Goal: Task Accomplishment & Management: Complete application form

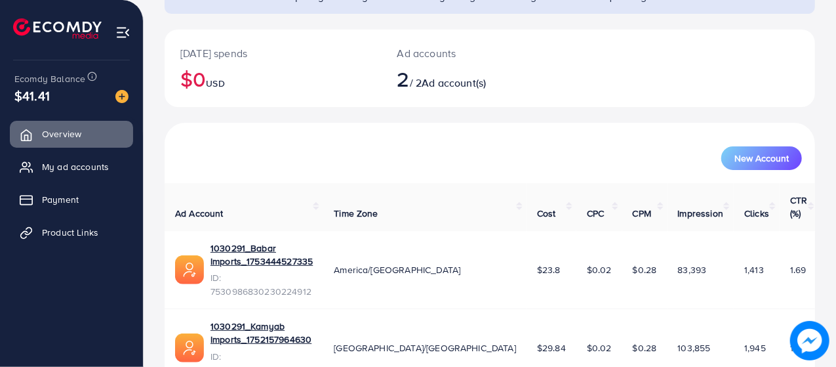
scroll to position [127, 0]
click at [66, 209] on link "Payment" at bounding box center [71, 199] width 123 height 26
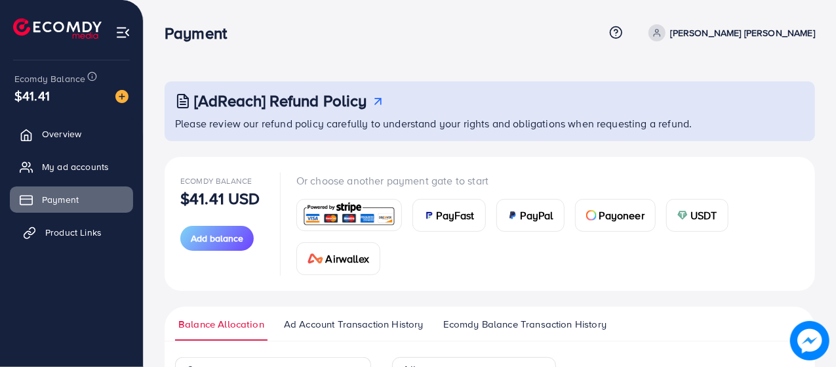
click at [54, 237] on span "Product Links" at bounding box center [73, 232] width 56 height 13
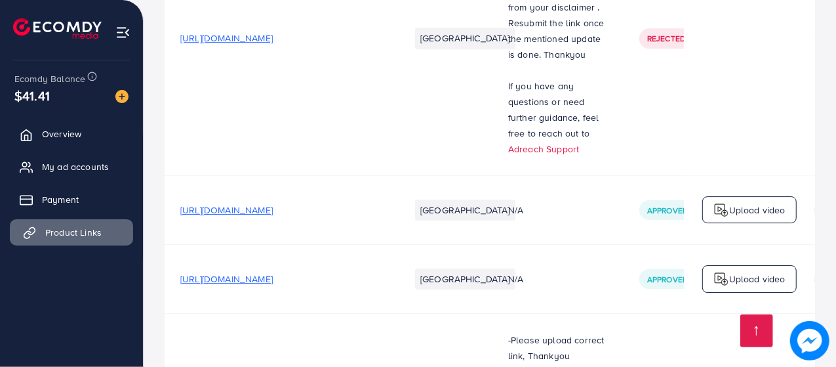
scroll to position [2179, 0]
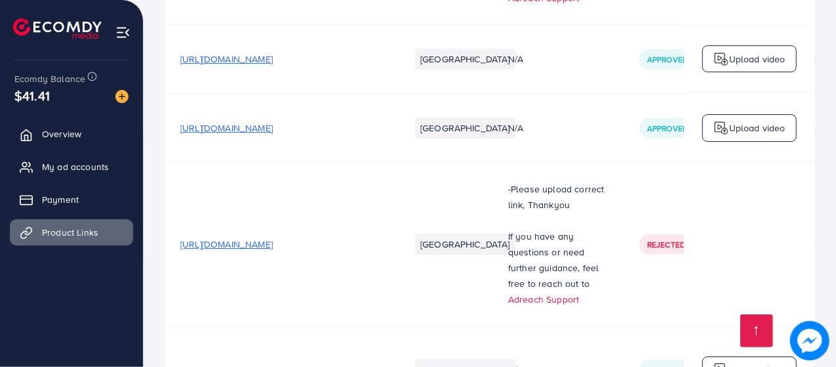
scroll to position [2596, 0]
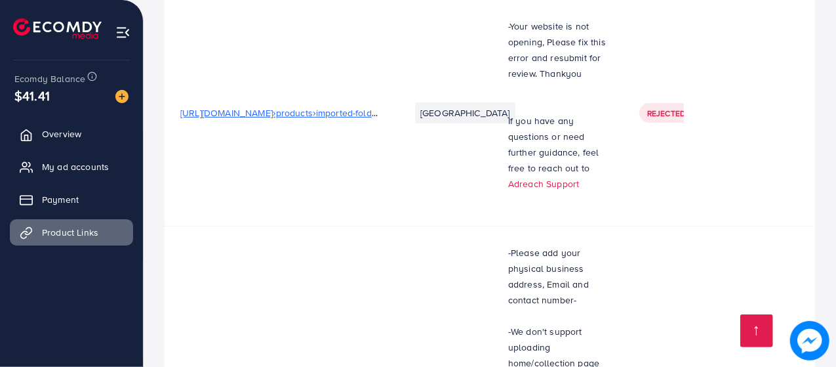
scroll to position [0, 0]
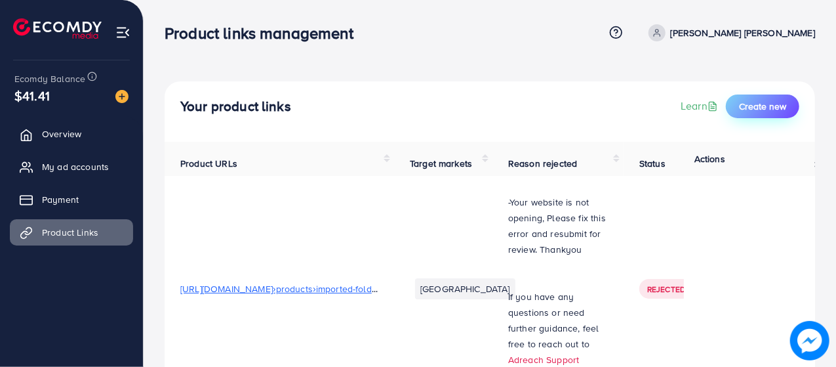
click at [770, 104] on span "Create new" at bounding box center [762, 106] width 47 height 13
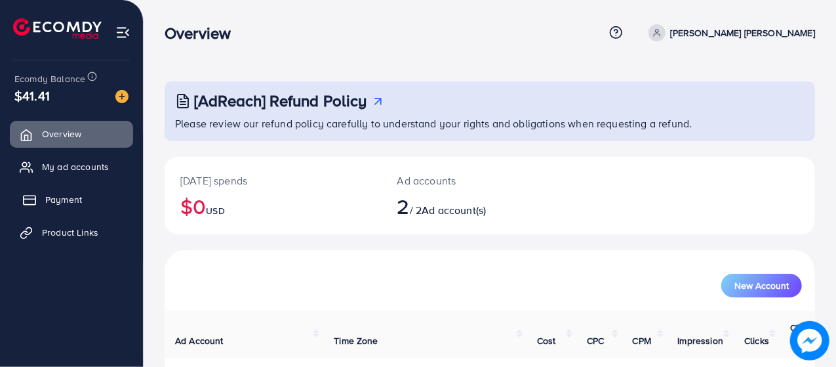
click at [47, 201] on span "Payment" at bounding box center [63, 199] width 37 height 13
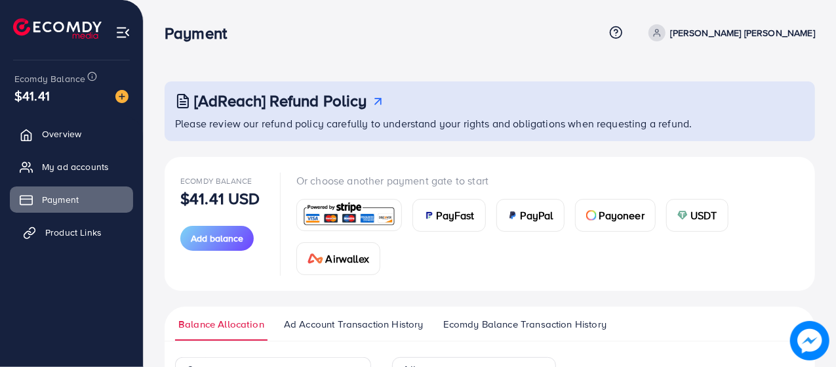
click at [50, 241] on link "Product Links" at bounding box center [71, 232] width 123 height 26
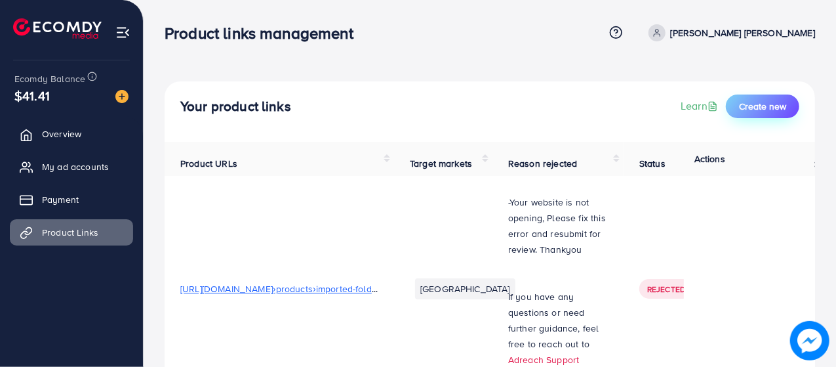
click at [773, 102] on span "Create new" at bounding box center [762, 106] width 47 height 13
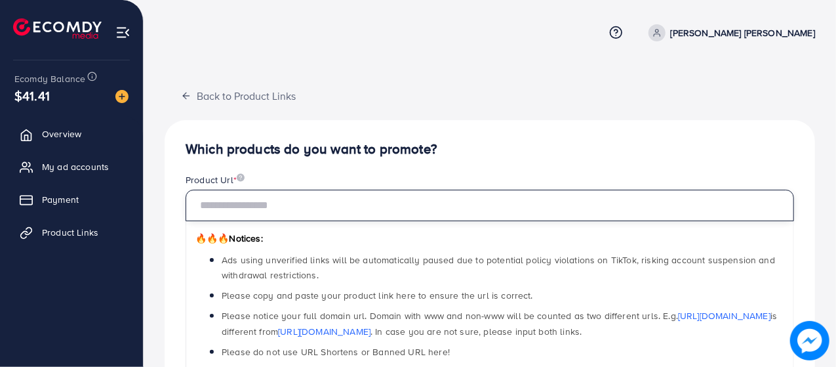
click at [667, 201] on input "text" at bounding box center [490, 205] width 609 height 31
paste input "**********"
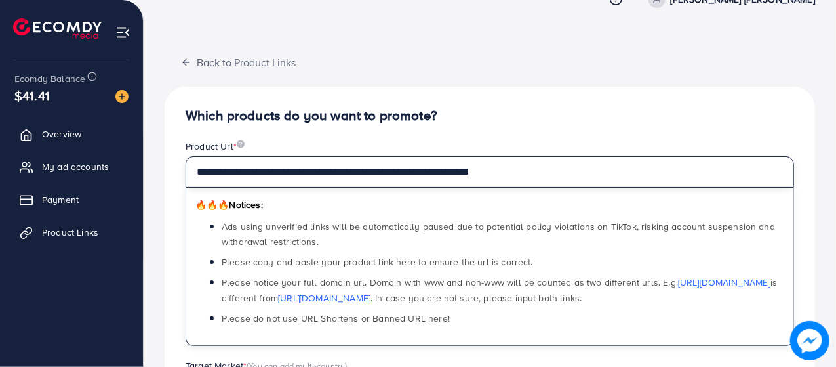
scroll to position [34, 0]
type input "**********"
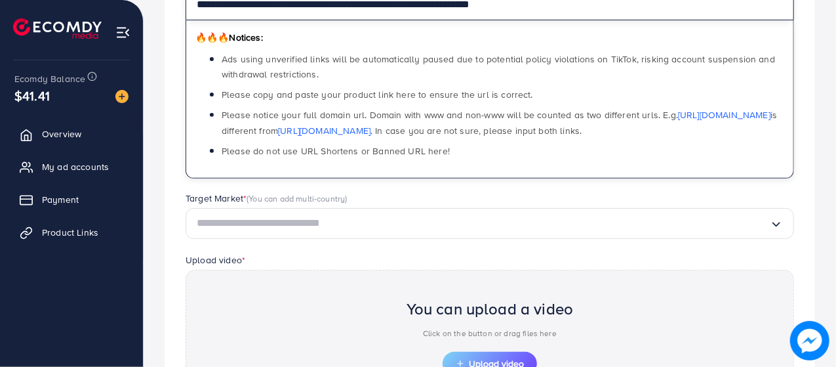
scroll to position [201, 0]
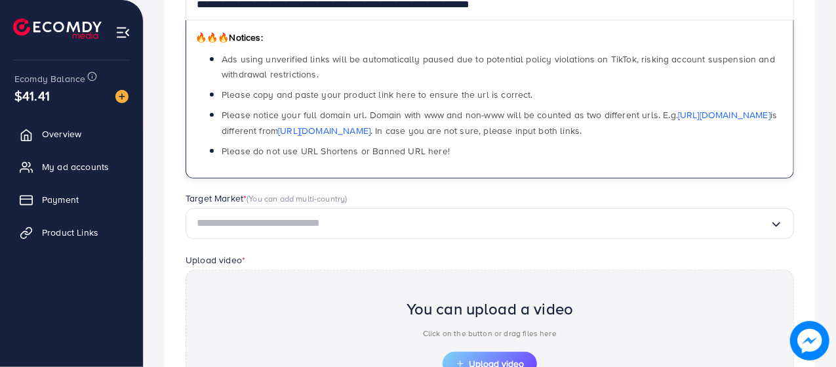
click at [724, 215] on input "Search for option" at bounding box center [483, 223] width 573 height 20
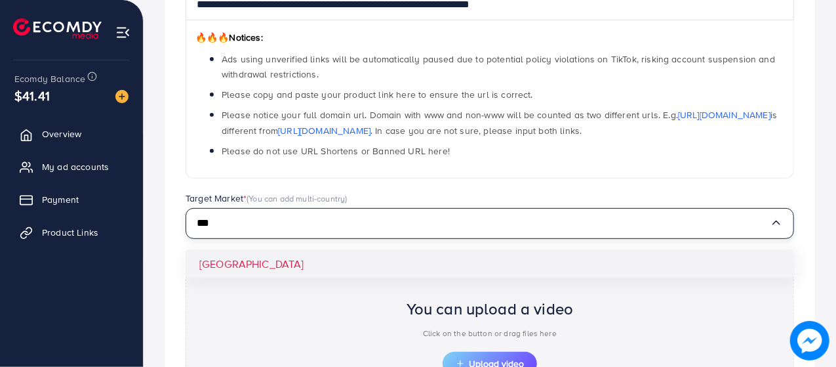
type input "***"
click at [214, 260] on div "**********" at bounding box center [490, 217] width 651 height 596
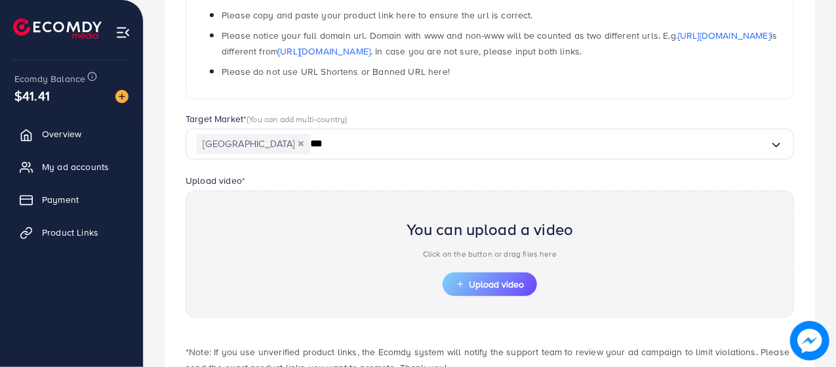
scroll to position [368, 0]
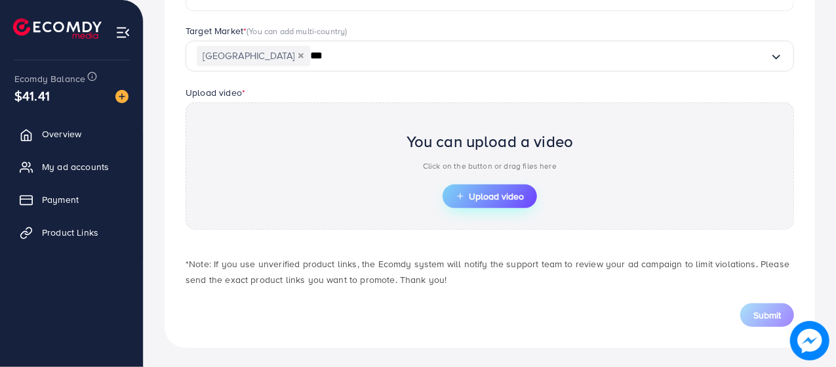
click at [493, 199] on span "Upload video" at bounding box center [490, 196] width 68 height 9
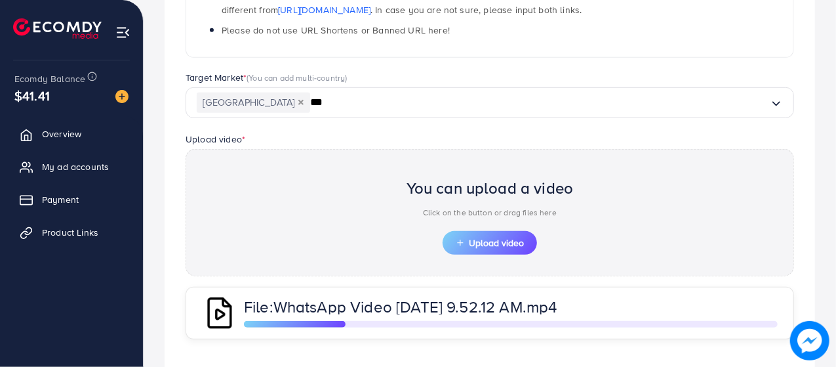
scroll to position [430, 0]
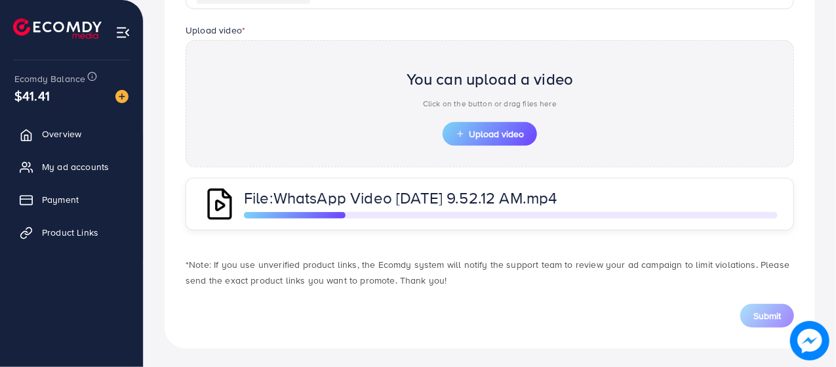
click at [654, 197] on p "File: WhatsApp Video 2025-07-06 at 9.52.12 AM.mp4" at bounding box center [457, 198] width 426 height 16
click at [406, 197] on span "WhatsApp Video 2025-07-06 at 9.52.12 AM.mp4" at bounding box center [415, 197] width 284 height 22
click at [498, 209] on div "File: WhatsApp Video 2025-07-06 at 9.52.12 AM.mp4" at bounding box center [511, 204] width 534 height 29
click at [502, 134] on span "Upload video" at bounding box center [490, 133] width 68 height 9
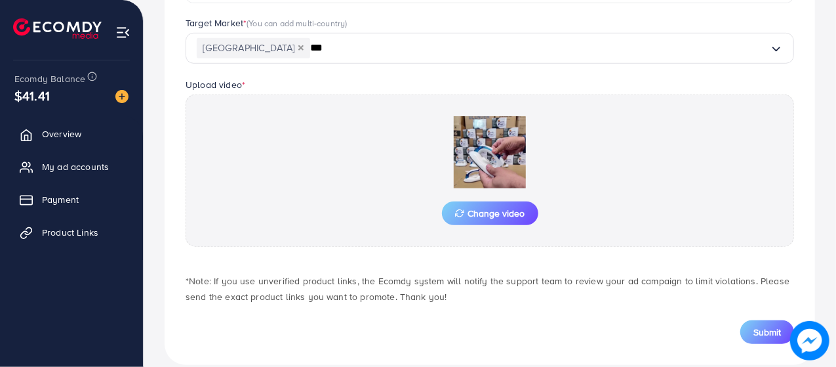
scroll to position [392, 0]
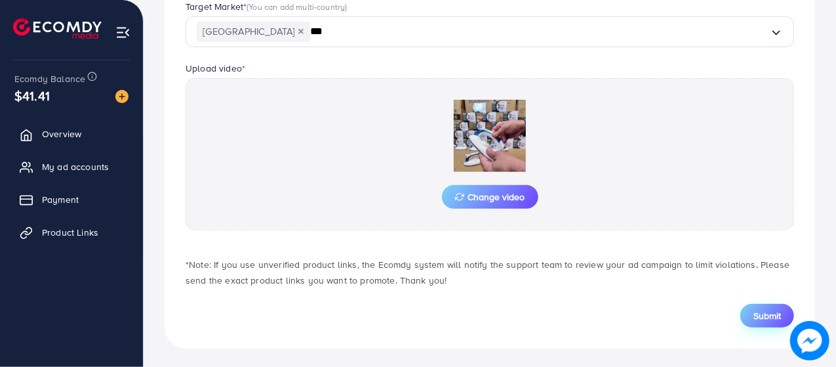
click at [780, 313] on span "Submit" at bounding box center [768, 315] width 28 height 13
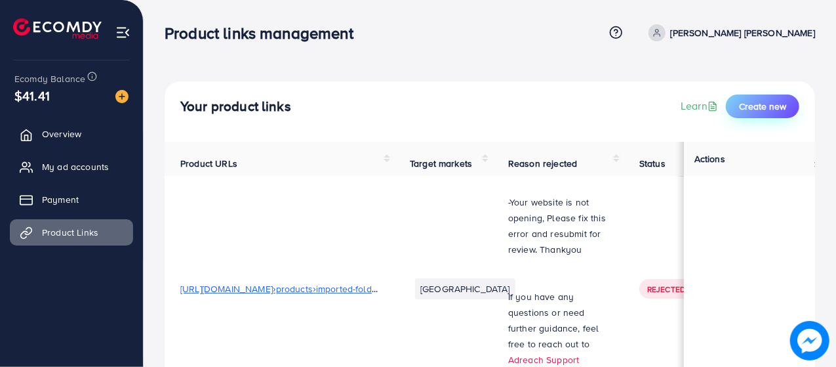
click at [763, 106] on span "Create new" at bounding box center [762, 106] width 47 height 13
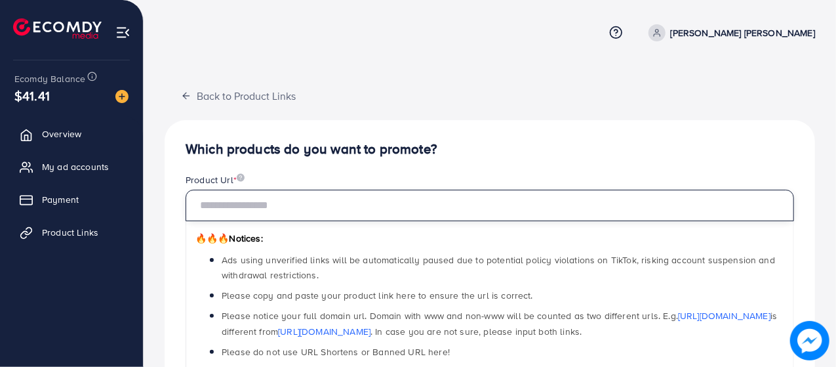
click at [645, 203] on input "text" at bounding box center [490, 205] width 609 height 31
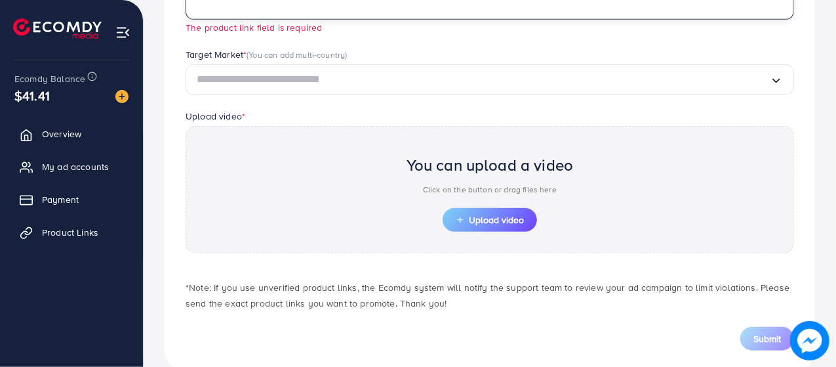
scroll to position [383, 0]
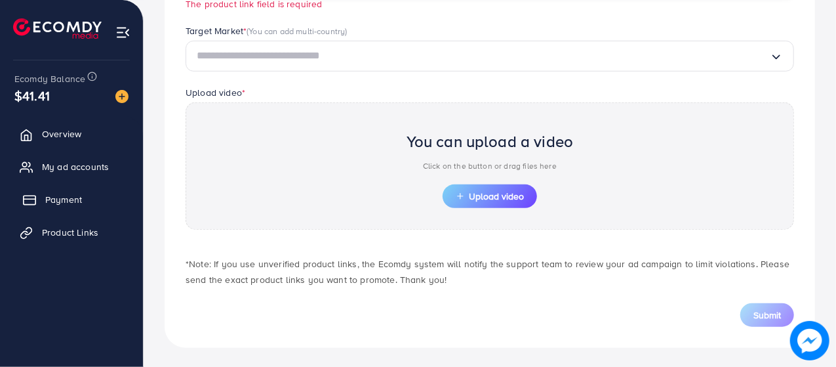
click at [54, 199] on span "Payment" at bounding box center [63, 199] width 37 height 13
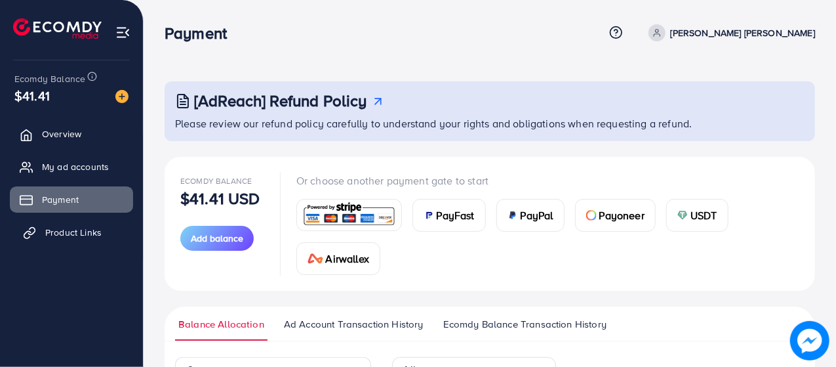
click at [65, 234] on span "Product Links" at bounding box center [73, 232] width 56 height 13
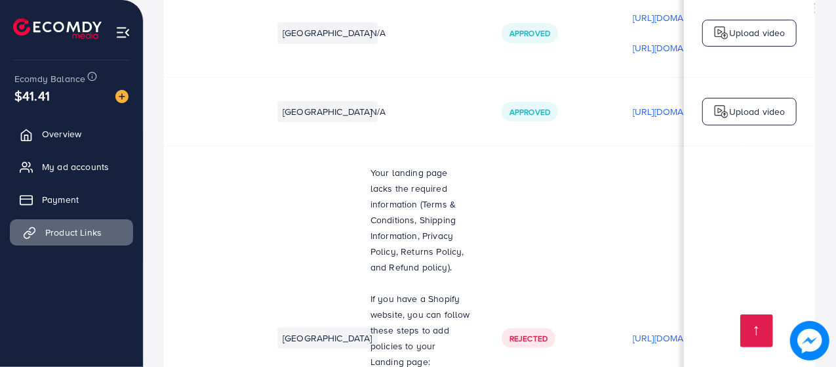
scroll to position [0, 135]
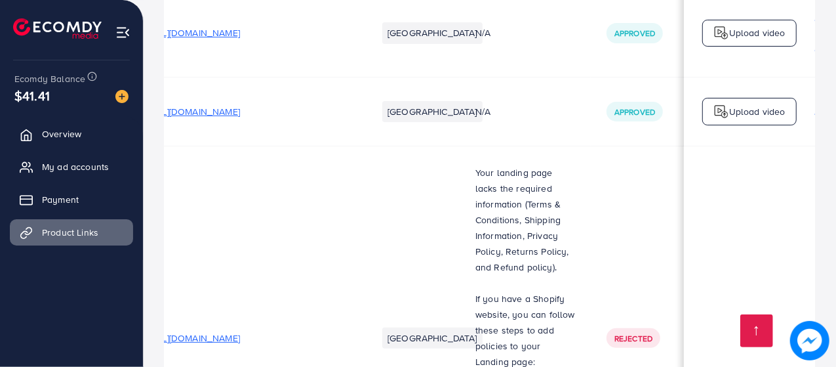
scroll to position [0, 0]
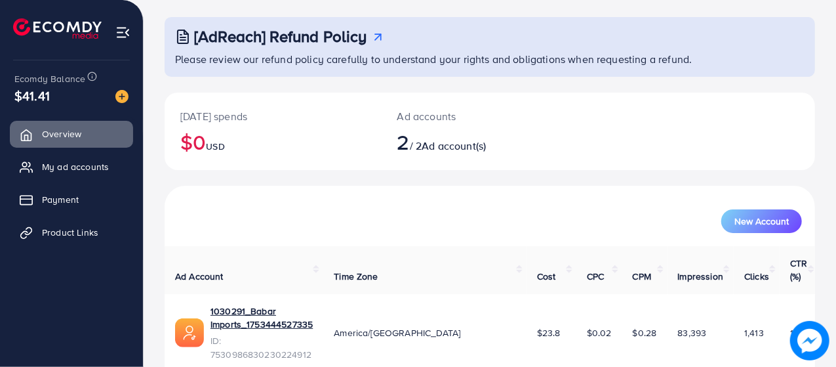
scroll to position [64, 0]
click at [63, 231] on span "Product Links" at bounding box center [73, 232] width 56 height 13
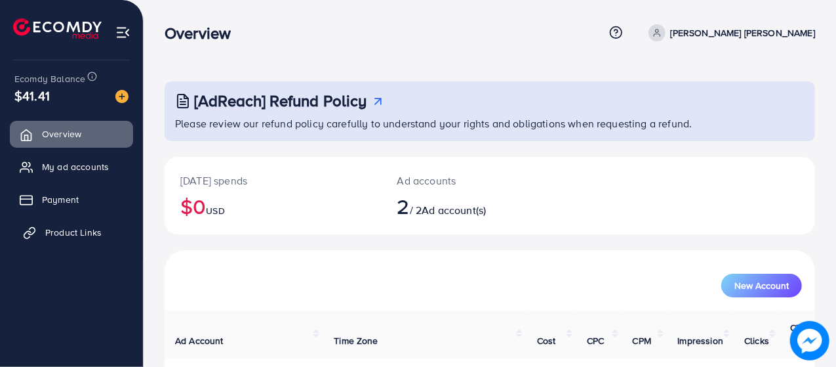
click at [55, 228] on span "Product Links" at bounding box center [73, 232] width 56 height 13
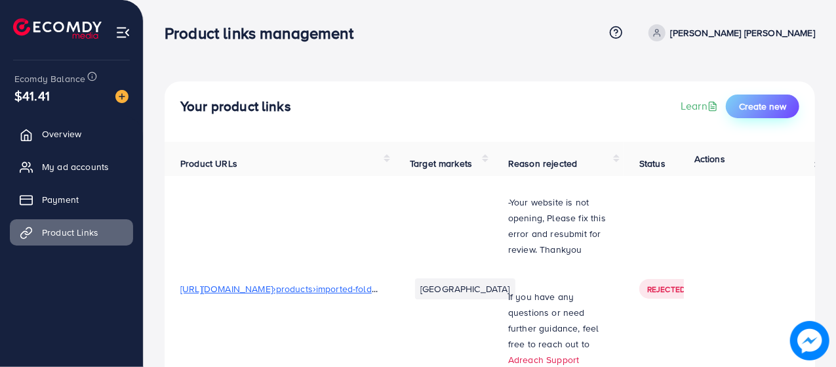
click at [766, 102] on span "Create new" at bounding box center [762, 106] width 47 height 13
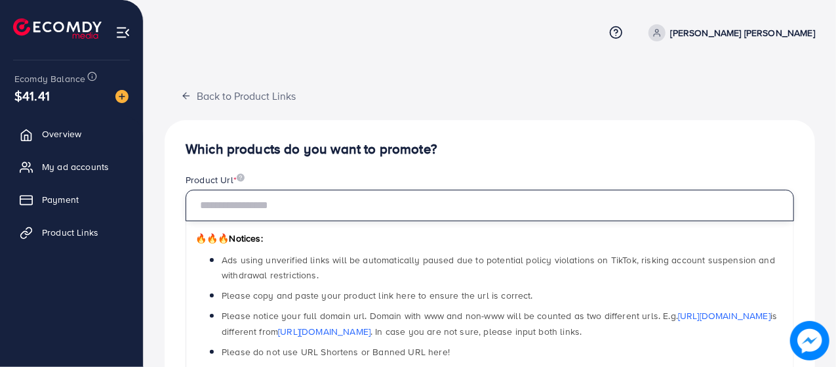
click at [440, 199] on input "text" at bounding box center [490, 205] width 609 height 31
paste input "**********"
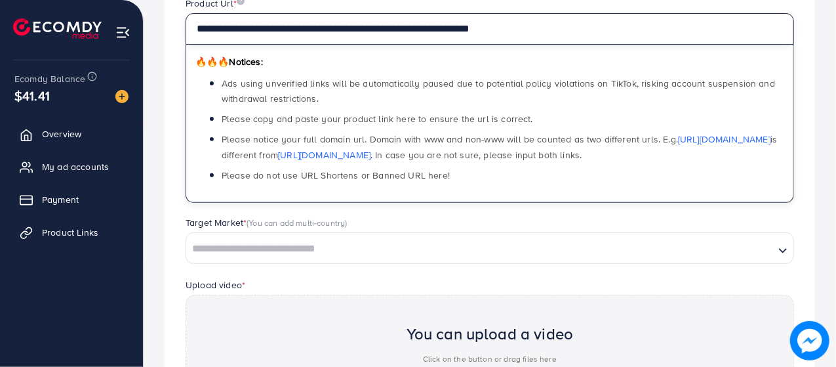
scroll to position [180, 0]
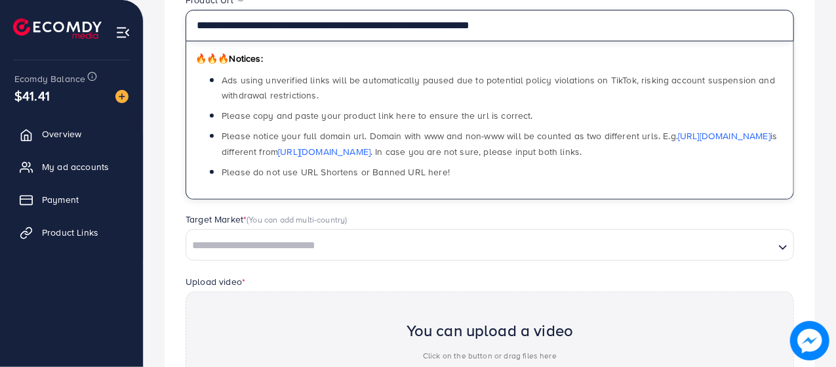
type input "**********"
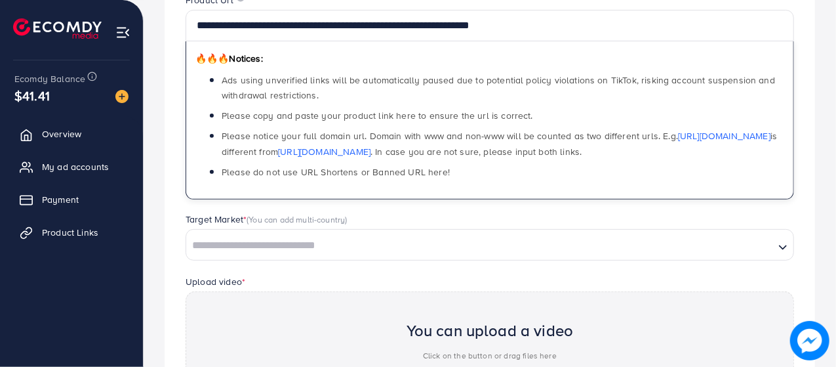
click at [736, 248] on input "Search for option" at bounding box center [481, 245] width 586 height 20
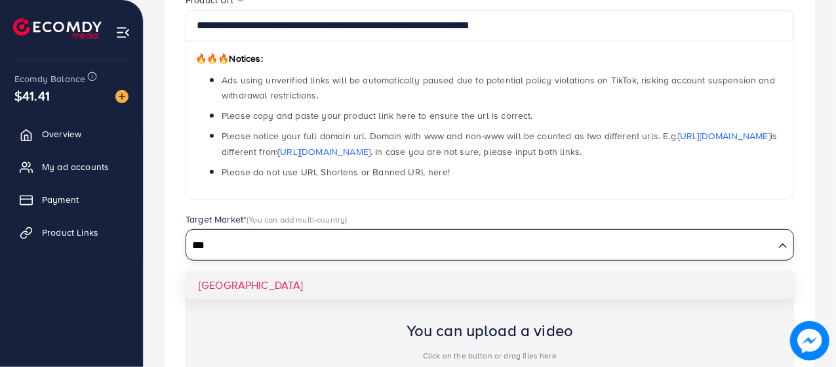
type input "***"
click at [216, 285] on div "**********" at bounding box center [490, 238] width 651 height 597
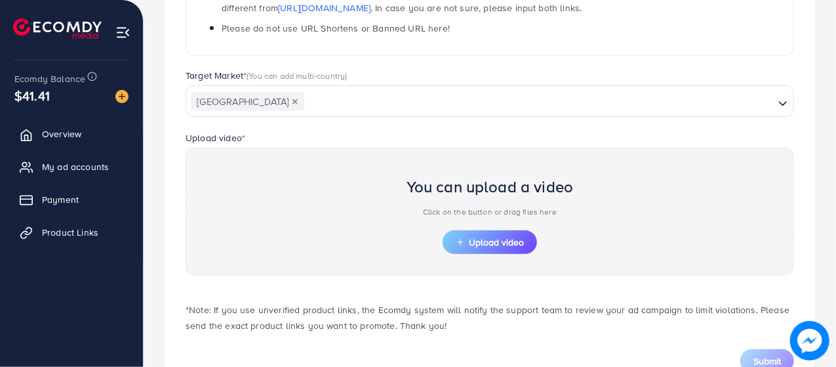
scroll to position [324, 0]
click at [489, 237] on span "Upload video" at bounding box center [490, 241] width 68 height 9
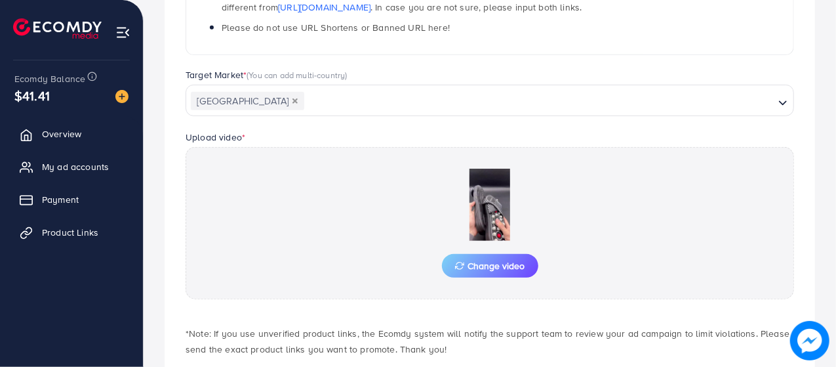
scroll to position [394, 0]
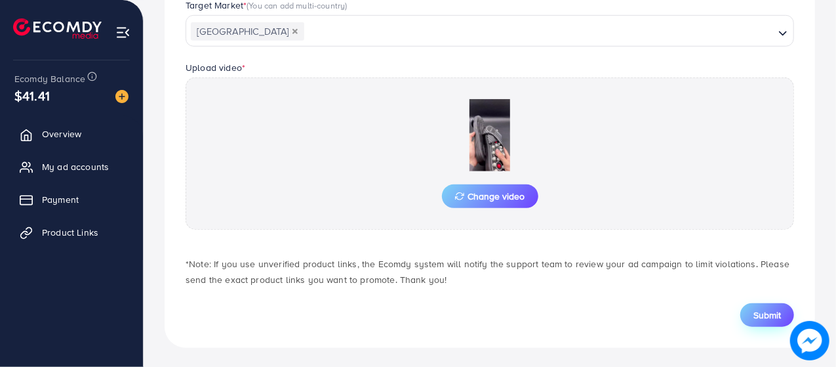
click at [771, 310] on span "Submit" at bounding box center [768, 314] width 28 height 13
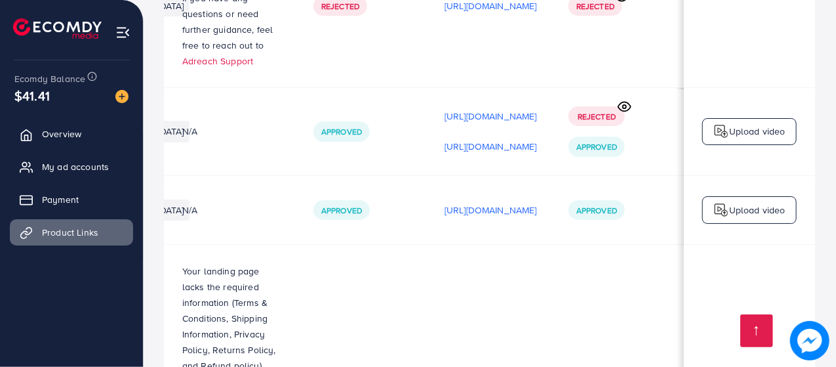
scroll to position [0, 453]
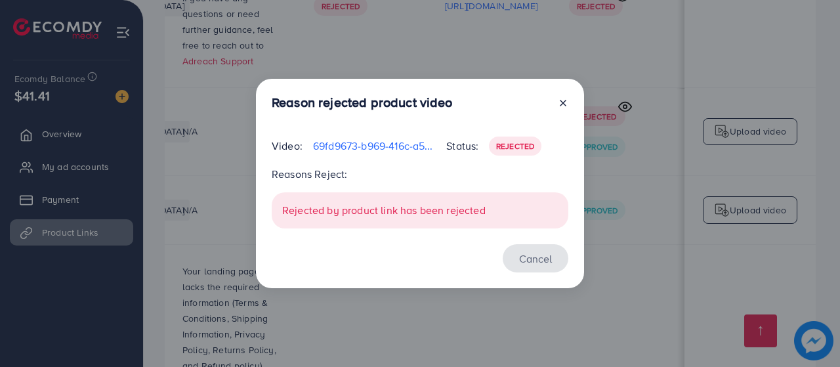
click at [534, 245] on button "Cancel" at bounding box center [535, 258] width 66 height 28
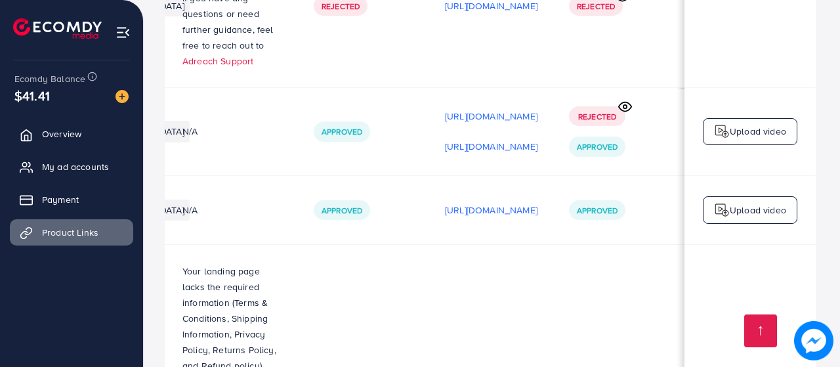
click at [528, 256] on div "Reason rejected product video Video: 69fd9673-b969-416c-a5b0-974629db9d67-17594…" at bounding box center [420, 151] width 328 height 210
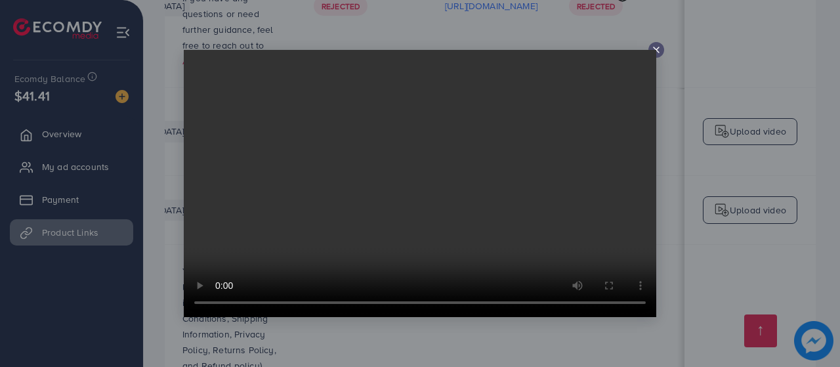
click at [656, 51] on icon at bounding box center [656, 50] width 10 height 10
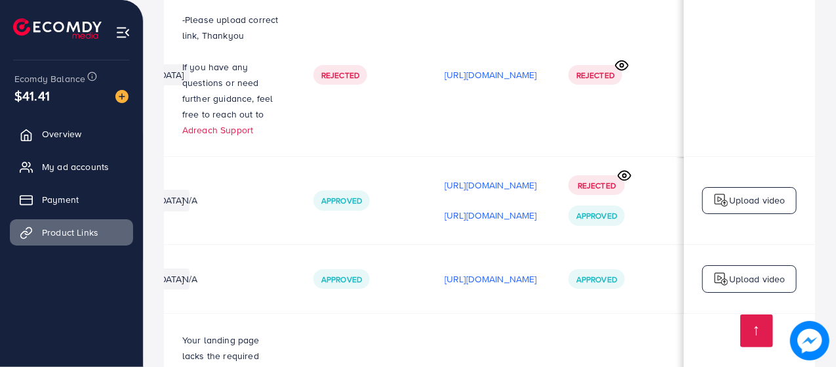
scroll to position [2498, 0]
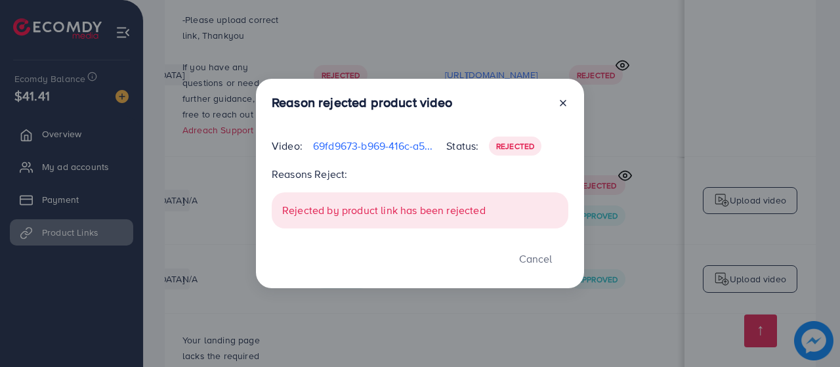
click at [530, 213] on div "Rejected by product link has been rejected" at bounding box center [420, 210] width 296 height 36
click at [548, 265] on button "Cancel" at bounding box center [535, 258] width 66 height 28
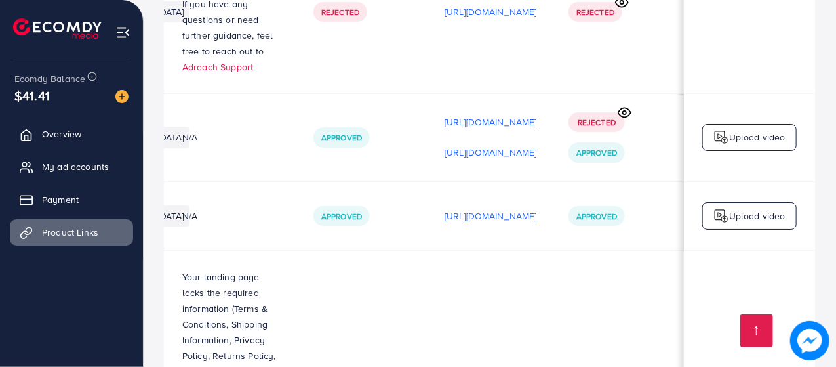
scroll to position [2566, 0]
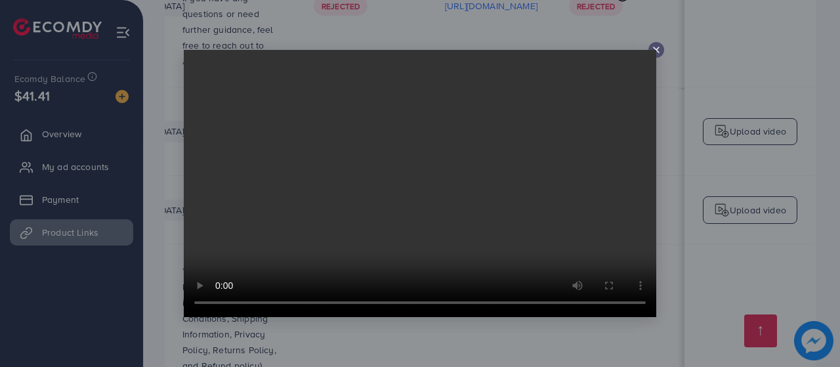
click at [656, 50] on line at bounding box center [655, 49] width 5 height 5
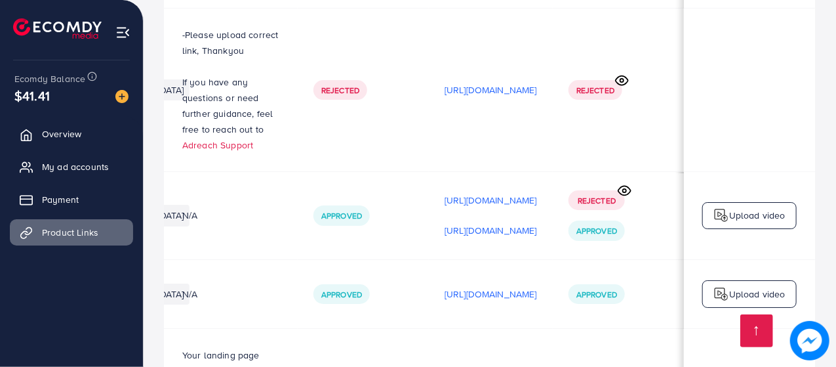
scroll to position [2482, 0]
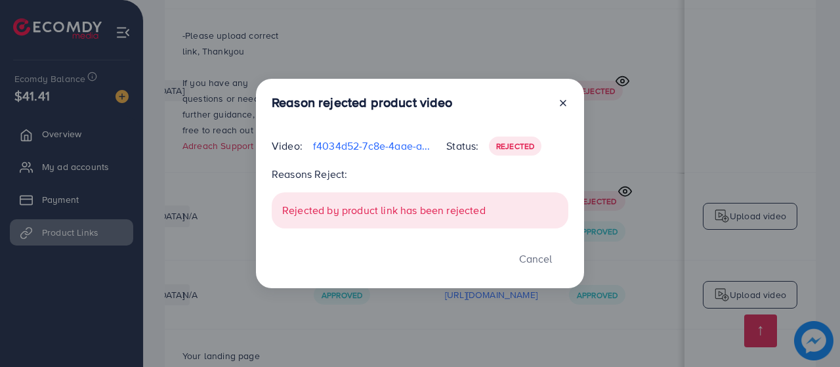
click at [521, 140] on span "Rejected" at bounding box center [515, 145] width 38 height 11
click at [540, 268] on button "Cancel" at bounding box center [535, 258] width 66 height 28
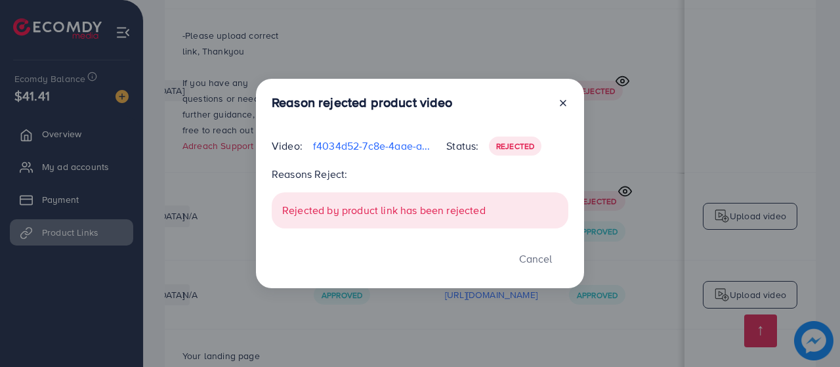
click at [758, 143] on div "Reason rejected product video Video: f4034d52-7c8e-4aae-a041-cdfa8c94fb88-17593…" at bounding box center [420, 183] width 840 height 367
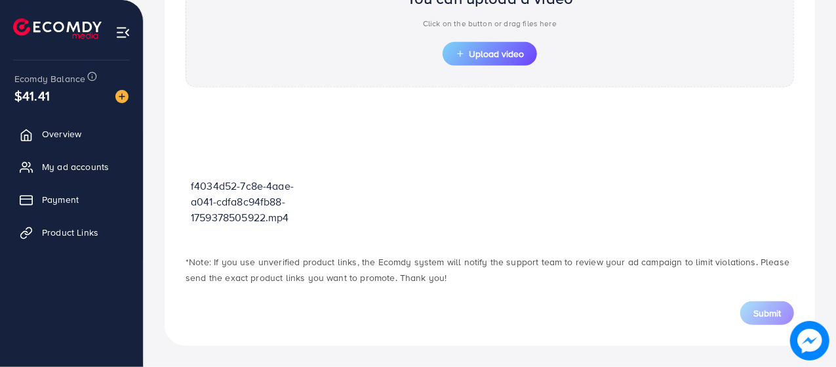
scroll to position [470, 0]
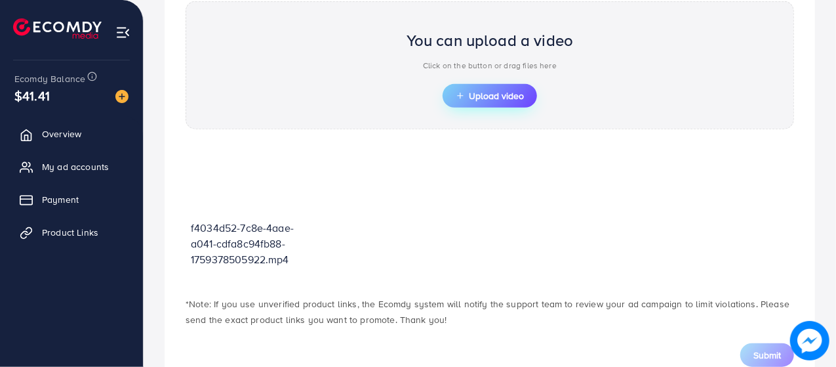
click at [517, 96] on span "Upload video" at bounding box center [490, 95] width 68 height 9
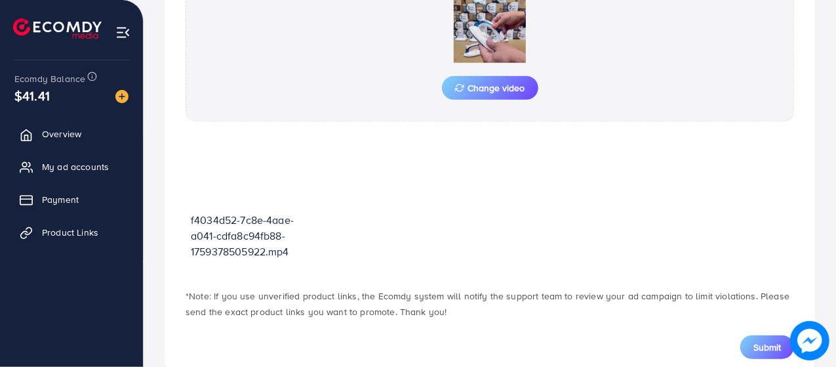
scroll to position [534, 0]
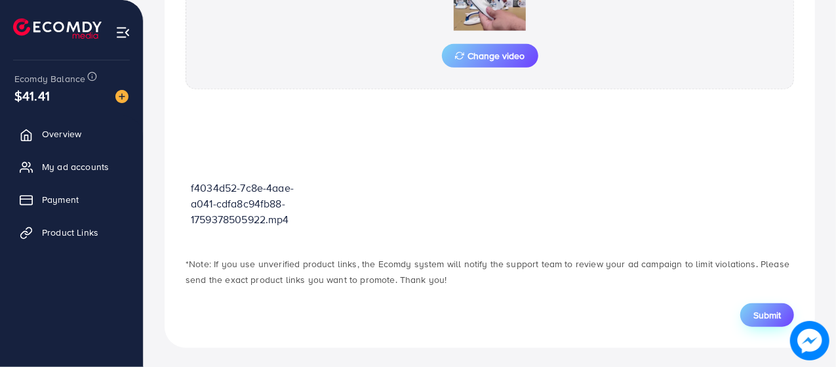
click at [765, 310] on span "Submit" at bounding box center [768, 314] width 28 height 13
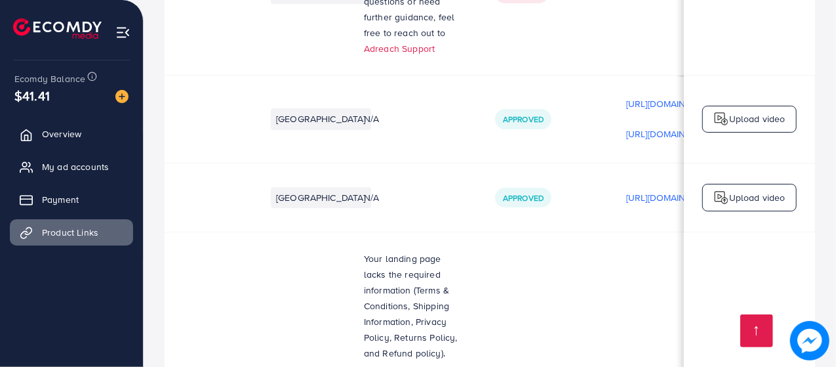
scroll to position [1, 146]
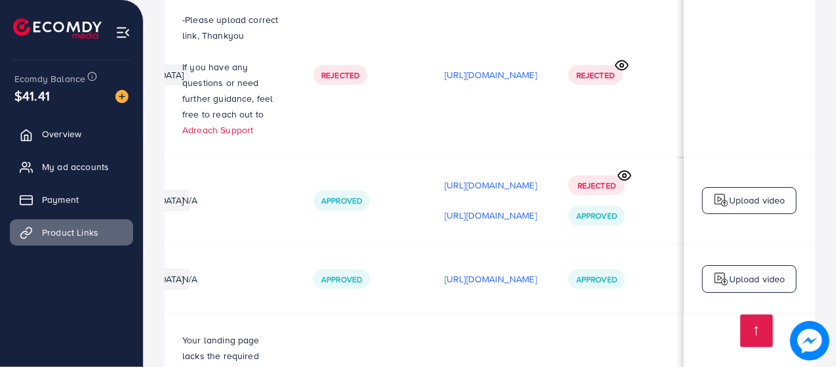
scroll to position [0, 453]
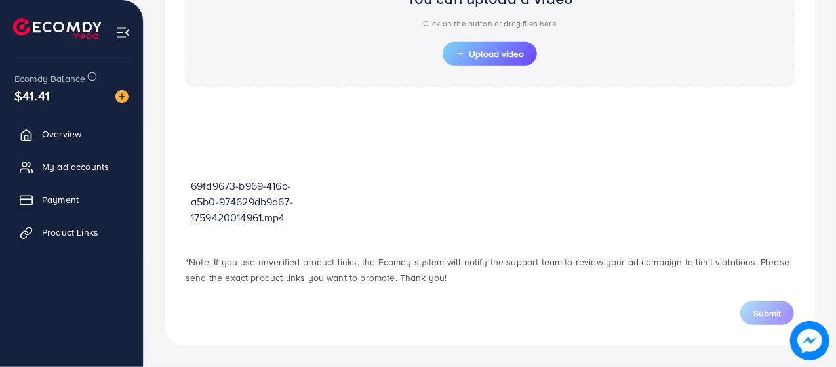
scroll to position [470, 0]
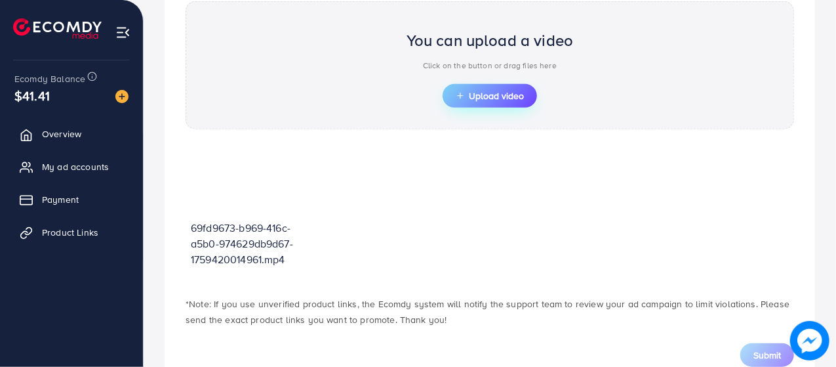
click at [479, 94] on span "Upload video" at bounding box center [490, 95] width 68 height 9
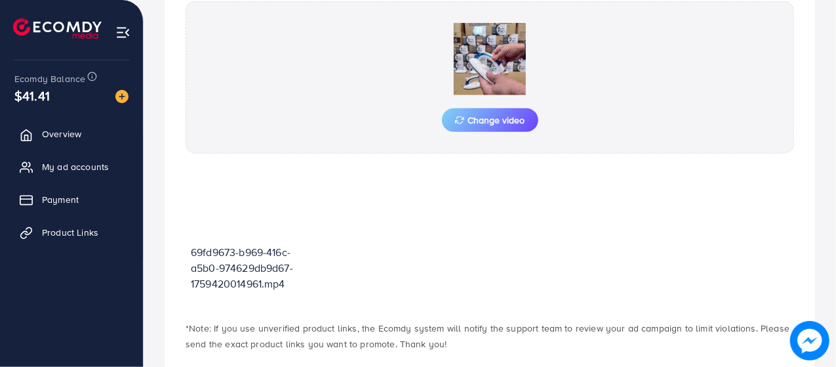
scroll to position [534, 0]
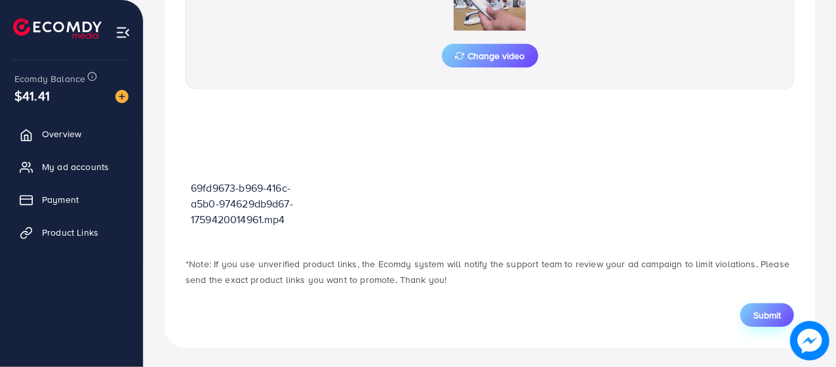
click at [782, 314] on button "Submit" at bounding box center [767, 315] width 54 height 24
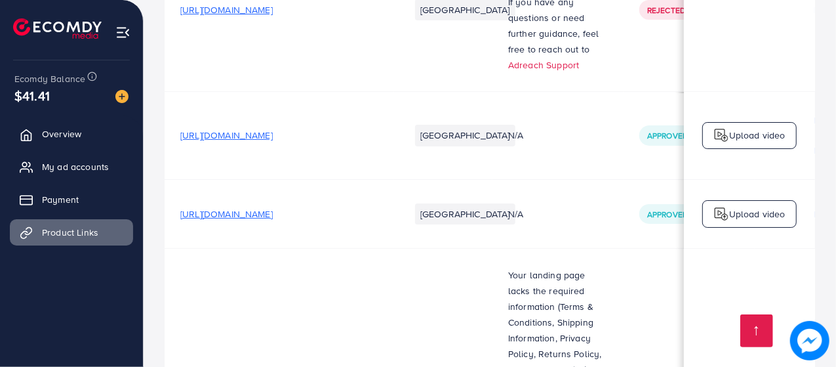
scroll to position [2824, 0]
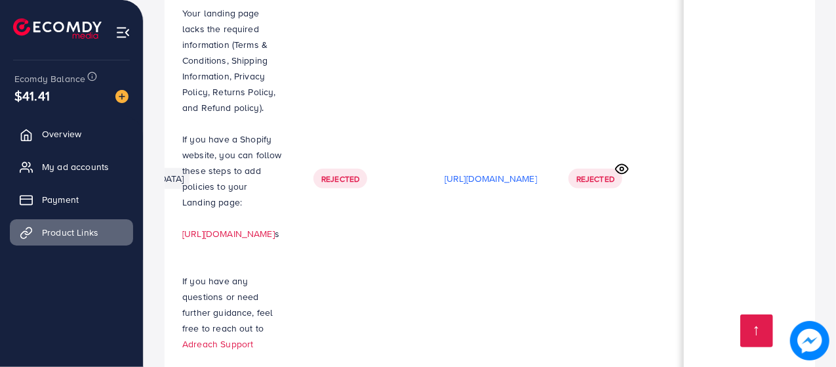
scroll to position [0, 453]
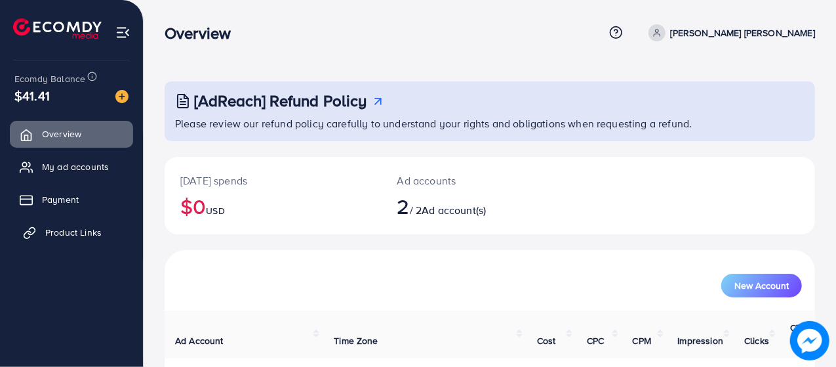
click at [76, 227] on span "Product Links" at bounding box center [73, 232] width 56 height 13
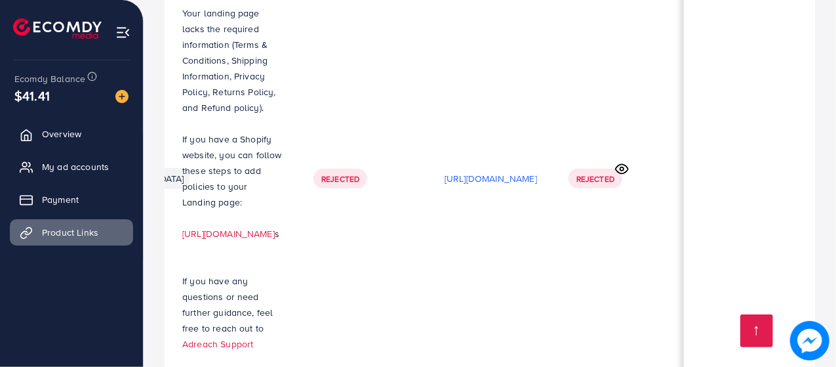
scroll to position [0, 453]
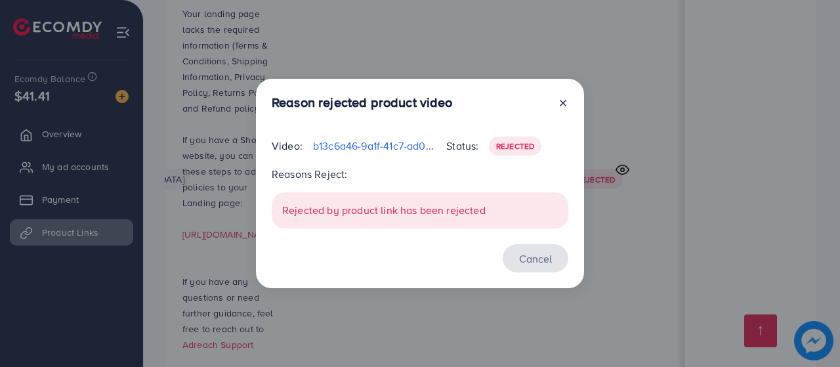
click at [533, 248] on button "Cancel" at bounding box center [535, 258] width 66 height 28
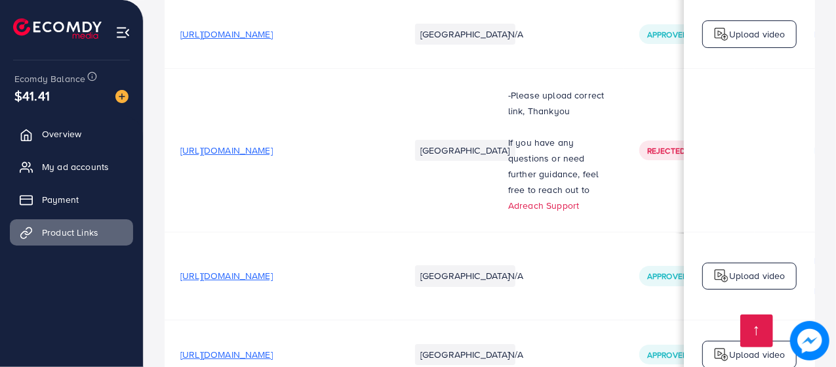
scroll to position [2824, 0]
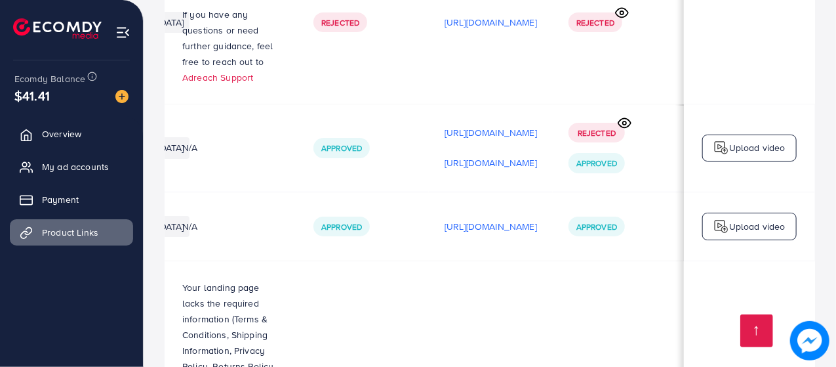
scroll to position [0, 453]
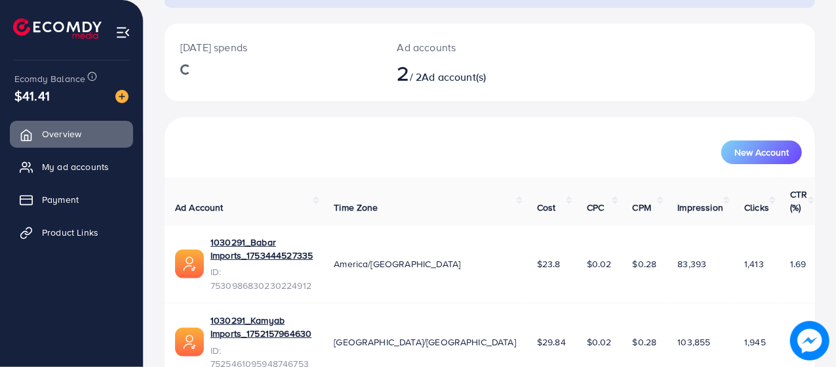
scroll to position [135, 0]
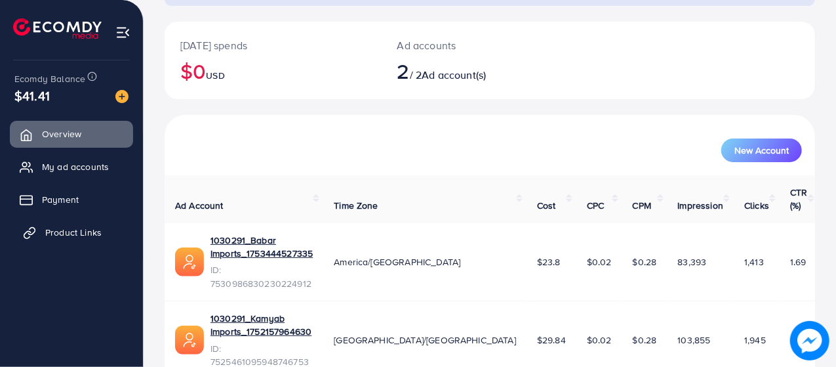
click at [79, 231] on span "Product Links" at bounding box center [73, 232] width 56 height 13
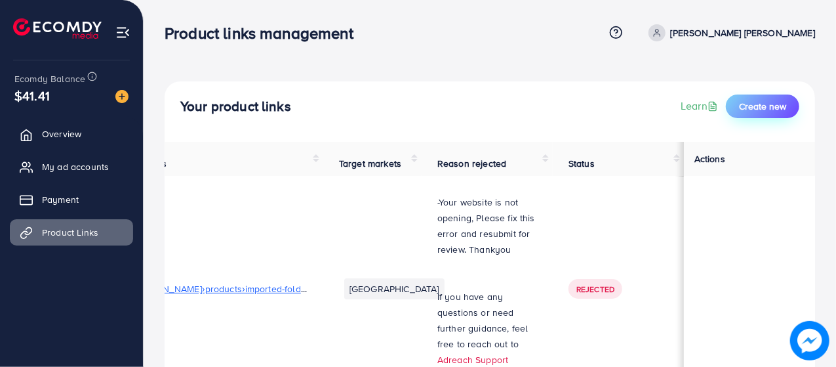
click at [773, 101] on span "Create new" at bounding box center [762, 106] width 47 height 13
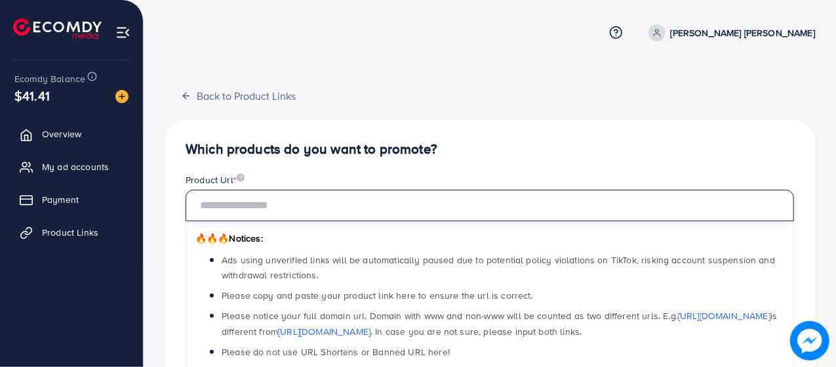
click at [370, 205] on input "text" at bounding box center [490, 205] width 609 height 31
paste input "**********"
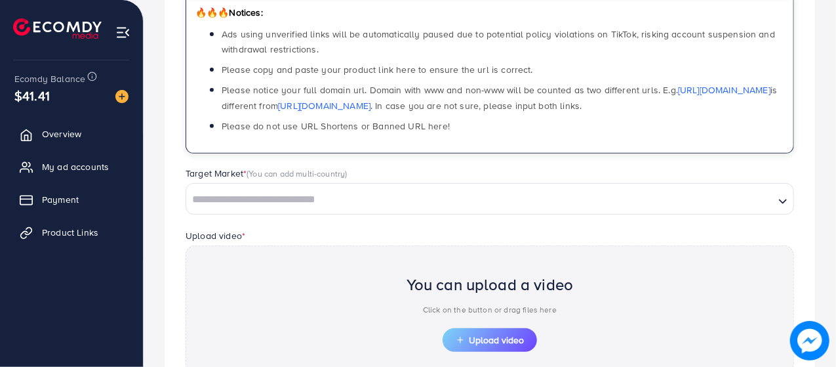
scroll to position [226, 0]
type input "**********"
click at [689, 194] on input "Search for option" at bounding box center [481, 199] width 586 height 20
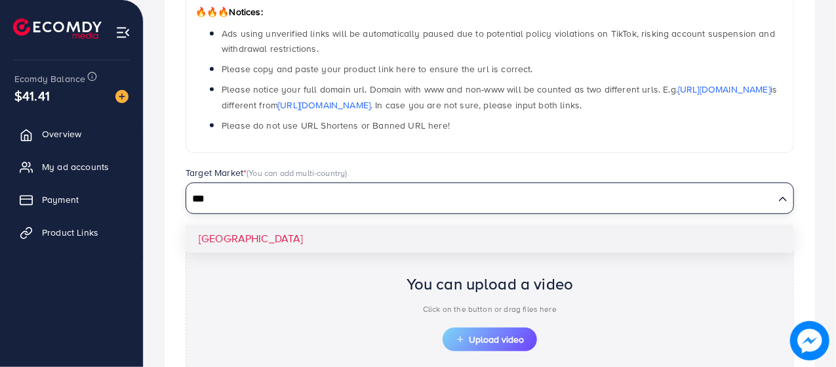
type input "***"
click at [243, 227] on div "**********" at bounding box center [490, 192] width 651 height 597
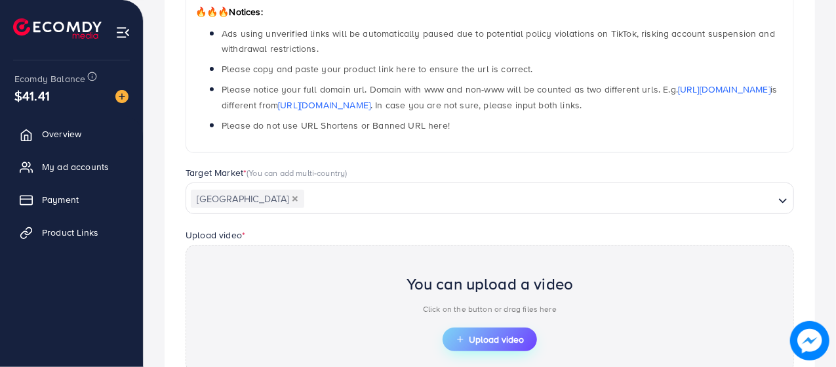
click at [483, 344] on button "Upload video" at bounding box center [490, 339] width 94 height 24
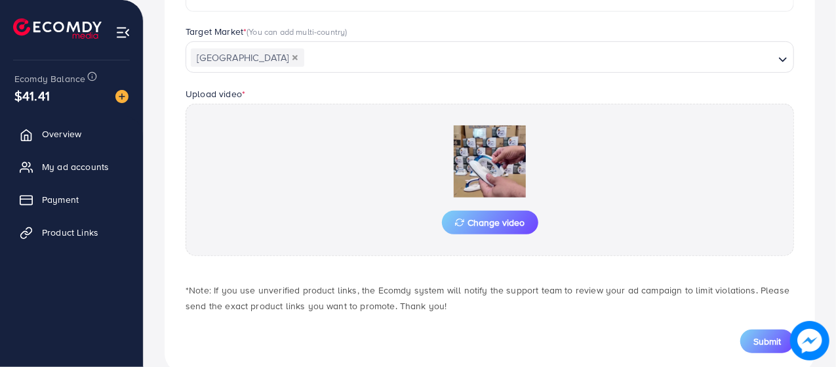
scroll to position [394, 0]
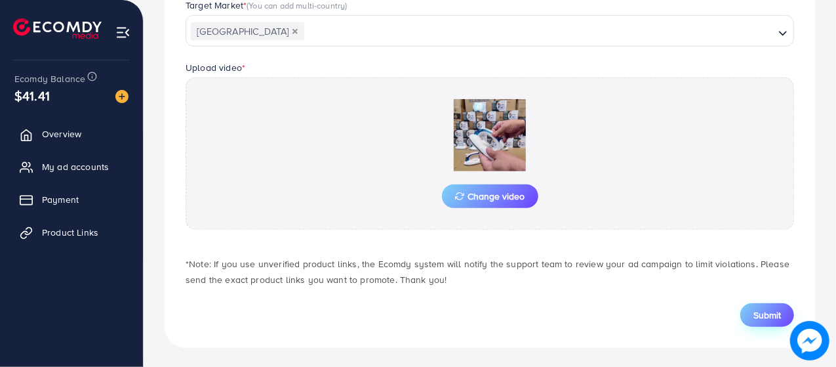
click at [778, 317] on span "Submit" at bounding box center [768, 314] width 28 height 13
click at [757, 317] on span "Submit" at bounding box center [768, 314] width 28 height 13
click at [80, 226] on span "Product Links" at bounding box center [73, 232] width 56 height 13
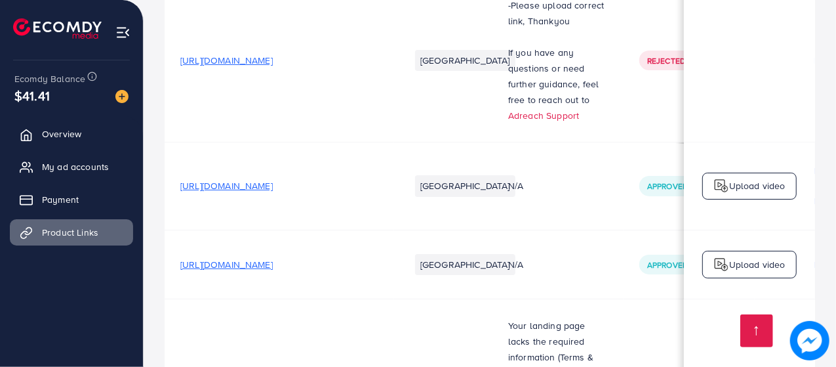
scroll to position [2511, 0]
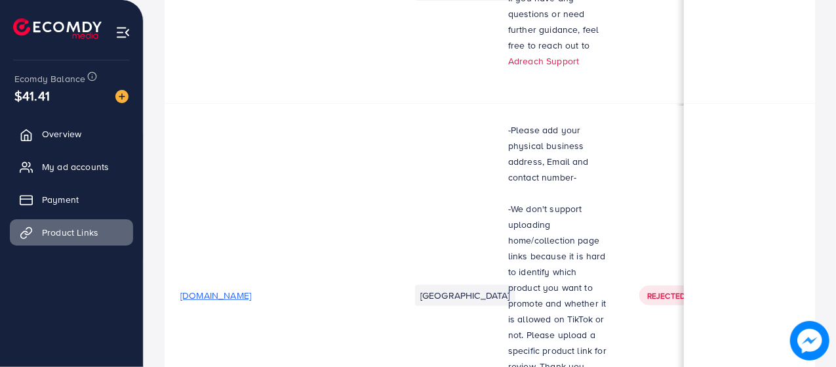
scroll to position [0, 0]
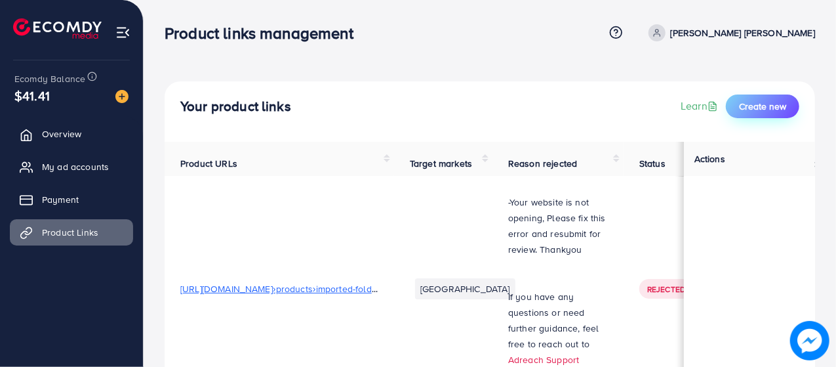
click at [778, 98] on button "Create new" at bounding box center [762, 106] width 73 height 24
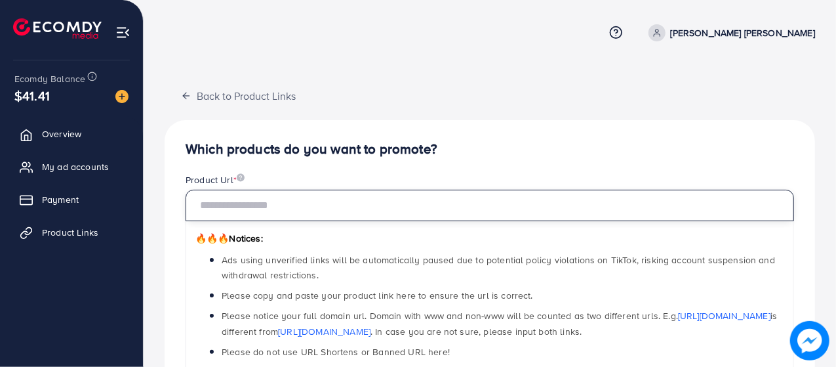
click at [417, 212] on input "text" at bounding box center [490, 205] width 609 height 31
paste input "**********"
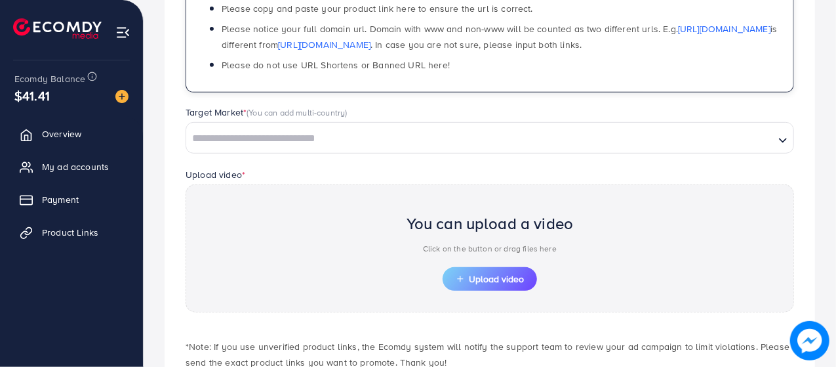
scroll to position [315, 0]
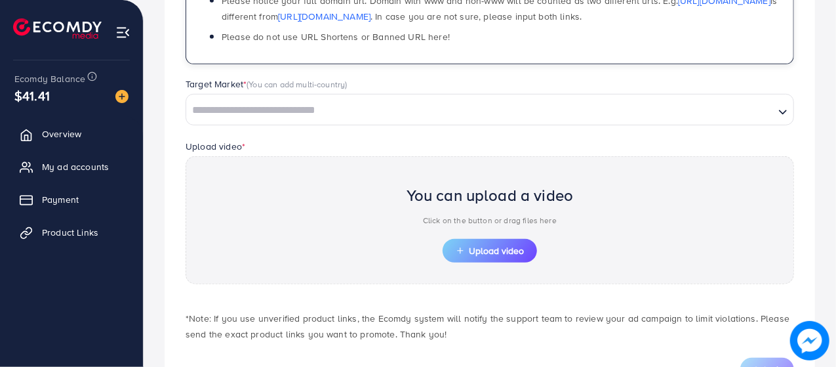
type input "**********"
click at [450, 111] on input "Search for option" at bounding box center [481, 110] width 586 height 20
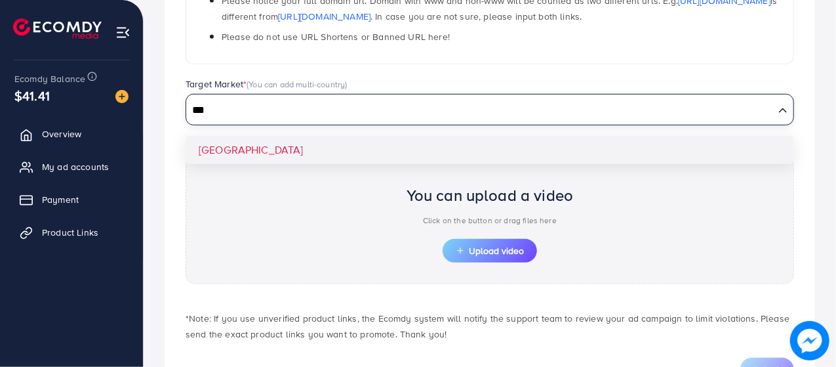
type input "***"
click at [228, 154] on div "**********" at bounding box center [490, 103] width 651 height 597
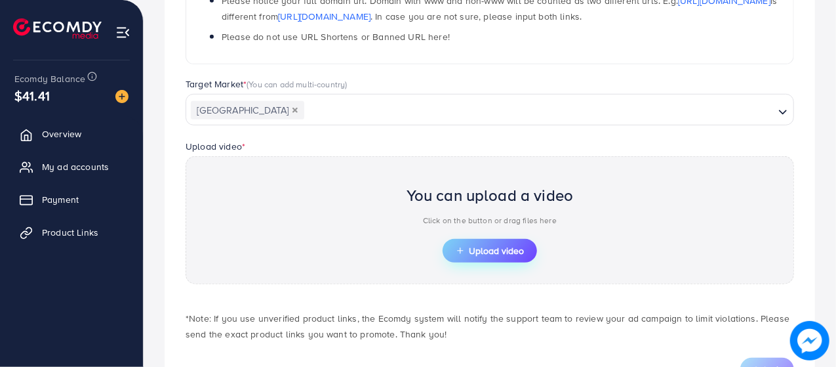
click at [488, 252] on span "Upload video" at bounding box center [490, 250] width 68 height 9
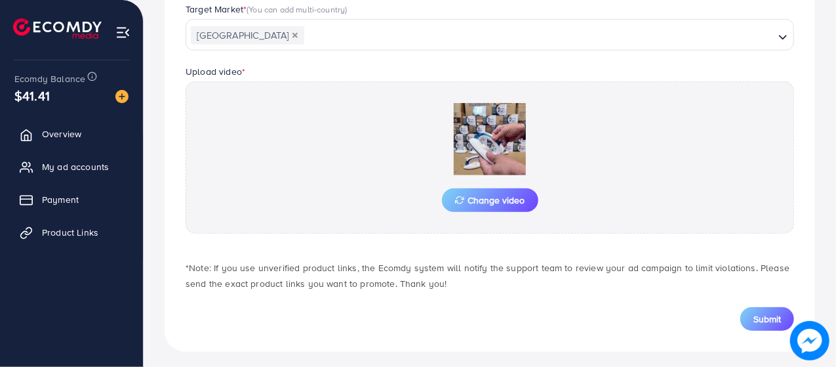
scroll to position [394, 0]
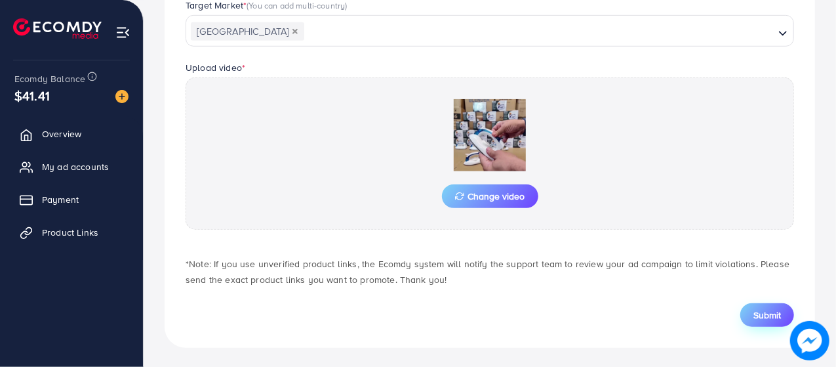
click at [772, 313] on span "Submit" at bounding box center [768, 314] width 28 height 13
